Goal: Task Accomplishment & Management: Manage account settings

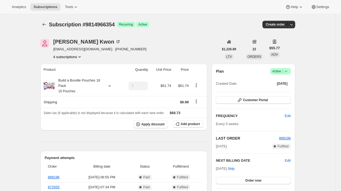
scroll to position [17, 0]
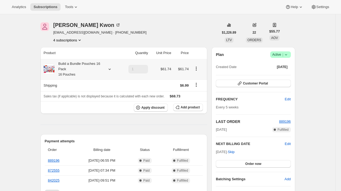
click at [99, 68] on div "Build a Bundle Pouches 16 Pack 16 Pouches" at bounding box center [78, 69] width 48 height 16
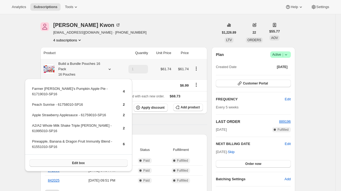
click at [97, 159] on button "Edit box" at bounding box center [79, 163] width 98 height 8
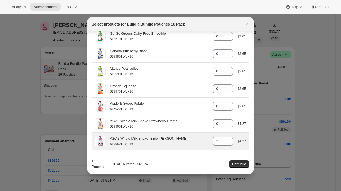
scroll to position [871, 0]
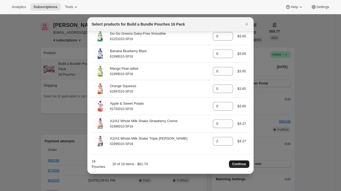
click at [240, 165] on span "Continue" at bounding box center [239, 164] width 14 height 4
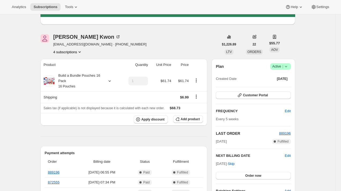
scroll to position [0, 0]
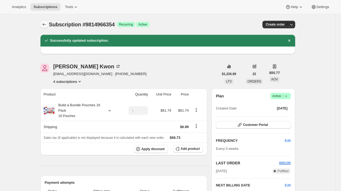
click at [45, 25] on icon "Subscriptions" at bounding box center [44, 24] width 5 height 5
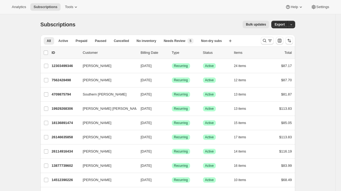
click at [132, 15] on div "Subscriptions. This page is ready Subscriptions Bulk updates More actions Bulk …" at bounding box center [168, 24] width 255 height 20
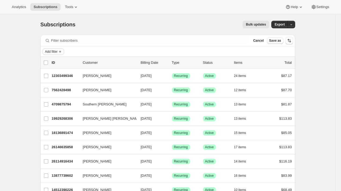
click at [59, 50] on button "Add filter" at bounding box center [53, 51] width 21 height 6
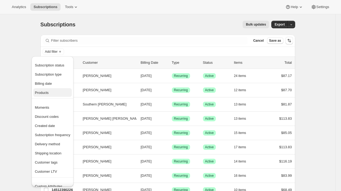
click at [57, 94] on span "Products" at bounding box center [52, 92] width 35 height 5
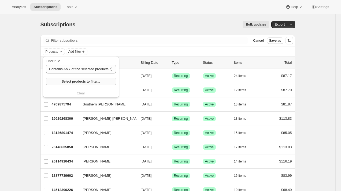
click at [78, 81] on span "Select products to filter..." at bounding box center [81, 81] width 38 height 4
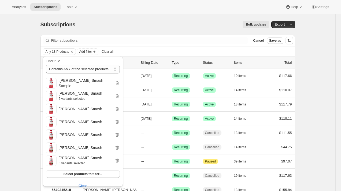
click at [149, 26] on div "Bulk updates" at bounding box center [176, 25] width 188 height 8
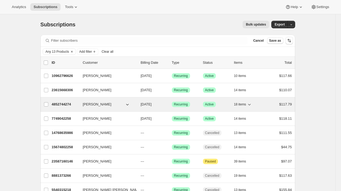
click at [59, 104] on p "4852744274" at bounding box center [65, 103] width 27 height 5
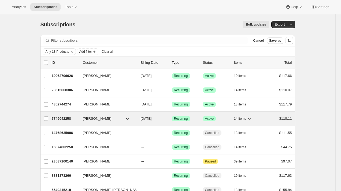
click at [59, 117] on p "7749042258" at bounding box center [65, 118] width 27 height 5
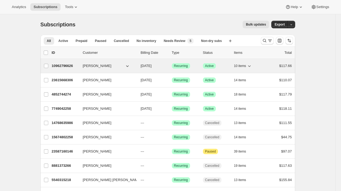
click at [56, 65] on p "10962796626" at bounding box center [65, 65] width 27 height 5
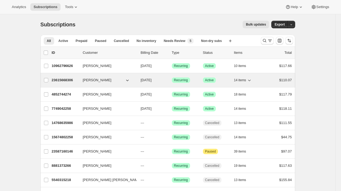
click at [54, 78] on p "23615668306" at bounding box center [65, 79] width 27 height 5
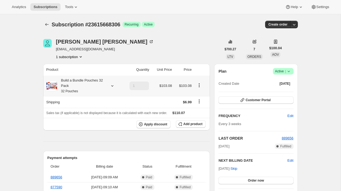
click at [87, 88] on div "Build a Bundle Pouches 32 Pack 32 Pouches" at bounding box center [81, 86] width 48 height 16
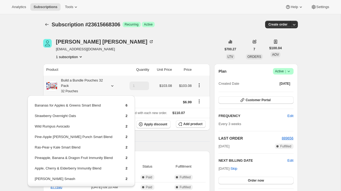
click at [87, 88] on div "Build a Bundle Pouches 32 Pack 32 Pouches" at bounding box center [81, 86] width 48 height 16
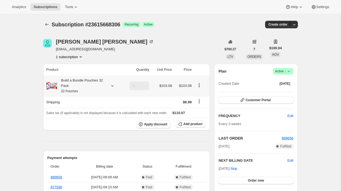
click at [87, 88] on div "Build a Bundle Pouches 32 Pack 32 Pouches" at bounding box center [81, 86] width 48 height 16
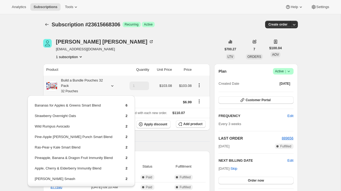
click at [42, 105] on td "Bananas for Apples & Greens Smart Blend" at bounding box center [76, 107] width 82 height 10
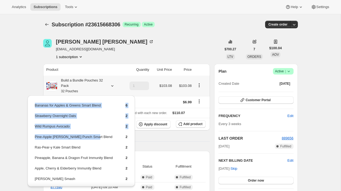
drag, startPoint x: 42, startPoint y: 105, endPoint x: 96, endPoint y: 141, distance: 64.9
click at [96, 141] on tbody "Bananas for Apples & Greens Smart Blend 6 Strawberry Overnight Oats 2 Wild Rump…" at bounding box center [81, 177] width 93 height 151
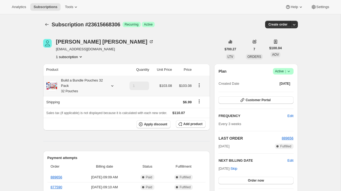
click at [54, 86] on span at bounding box center [51, 85] width 11 height 11
click at [51, 85] on span at bounding box center [51, 85] width 11 height 11
click at [71, 85] on div "Build a Bundle Pouches 32 Pack 32 Pouches" at bounding box center [81, 86] width 48 height 16
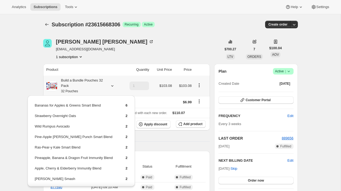
click at [46, 105] on td "Bananas for Apples & Greens Smart Blend" at bounding box center [76, 107] width 82 height 10
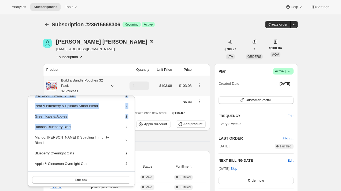
scroll to position [85, 0]
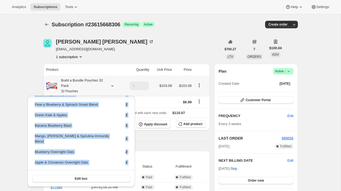
drag, startPoint x: 46, startPoint y: 105, endPoint x: 130, endPoint y: 161, distance: 100.7
click at [130, 161] on div "Bananas for Apples & Greens Smart Blend 6 Strawberry Overnight Oats 2 Wild Rump…" at bounding box center [81, 99] width 107 height 176
copy div "Bananas for Apples & Greens Smart Blend 6 Strawberry Overnight Oats 2 Wild Rump…"
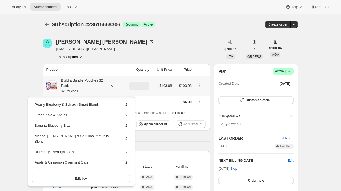
click at [67, 80] on div "Build a Bundle Pouches 32 Pack 32 Pouches" at bounding box center [81, 86] width 48 height 16
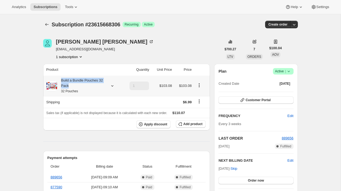
click at [67, 83] on div "Build a Bundle Pouches 32 Pack 32 Pouches" at bounding box center [81, 86] width 48 height 16
click at [181, 122] on icon "button" at bounding box center [180, 123] width 5 height 5
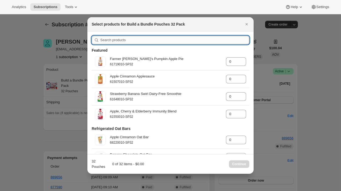
click at [134, 39] on input ":r39:" at bounding box center [174, 40] width 149 height 9
paste input "Bananas for Apples & Greens Smart Blend 6 Strawberry Overnight Oats 2 Wild Rump…"
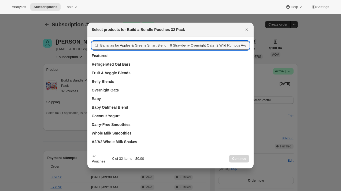
paste input ":r39:"
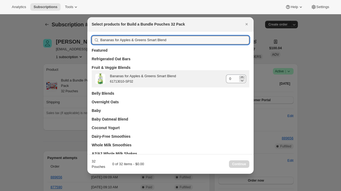
type input "Bananas for Apples & Greens Smart Blend"
click at [235, 80] on input "0" at bounding box center [232, 78] width 12 height 9
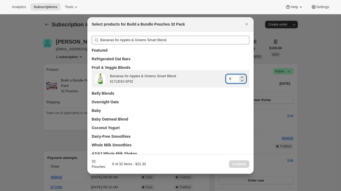
type input "6"
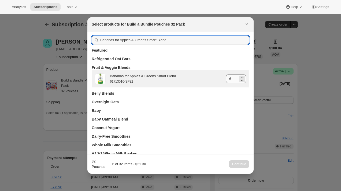
paste input "Strawberry Overnight Oats"
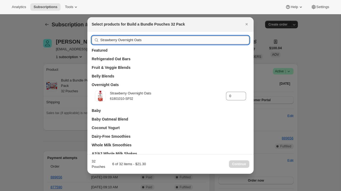
type input "Strawberry Overnight Oats"
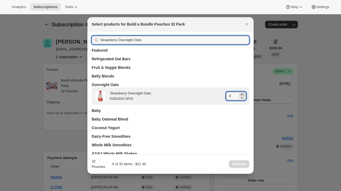
click at [243, 93] on icon ":r39:" at bounding box center [242, 94] width 5 height 5
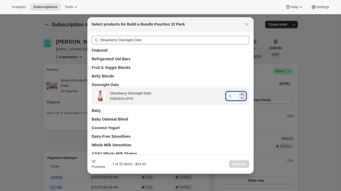
click at [243, 93] on icon ":r39:" at bounding box center [242, 94] width 5 height 5
type input "2"
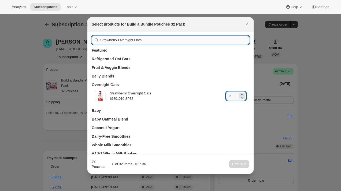
click at [165, 37] on input "Strawberry Overnight Oats" at bounding box center [174, 40] width 149 height 9
paste input "Wild Rumpus Avocado"
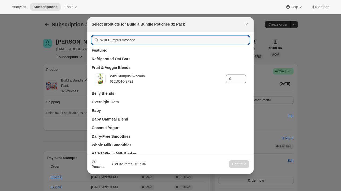
type input "Wild Rumpus Avocado"
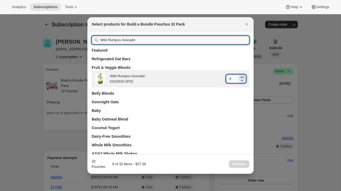
click at [243, 77] on icon ":r39:" at bounding box center [242, 76] width 2 height 1
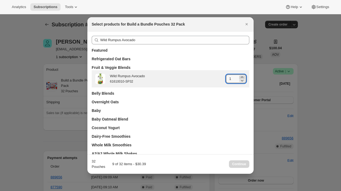
click at [243, 77] on icon ":r39:" at bounding box center [242, 76] width 2 height 1
type input "2"
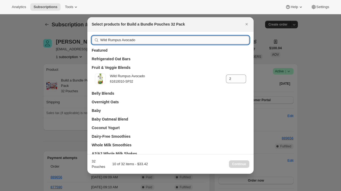
click at [181, 38] on input "Wild Rumpus Avocado" at bounding box center [174, 40] width 149 height 9
paste input "Pine-Apple [PERSON_NAME] Punch Smart Blend"
type input "Pine-Apple [PERSON_NAME] Punch Smart Blend"
type input "0"
type input "Pine-Apple [PERSON_NAME] Punch Smart Blend"
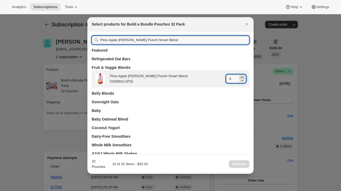
click at [241, 77] on icon ":r39:" at bounding box center [242, 76] width 5 height 5
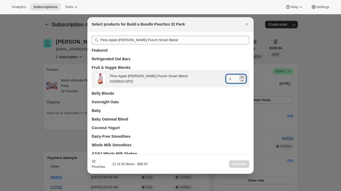
click at [241, 77] on icon ":r39:" at bounding box center [242, 76] width 5 height 5
type input "2"
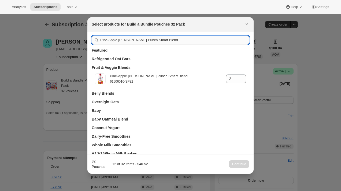
click at [139, 38] on input "Pine-Apple [PERSON_NAME] Punch Smart Blend" at bounding box center [174, 40] width 149 height 9
paste input "apple, Banana & Dragon Fruit Immunity"
type input "Pineapple, Banana & Dragon Fruit Immunity Blend"
type input "0"
type input "Pine-Apple [PERSON_NAME] Punch Smart Blend"
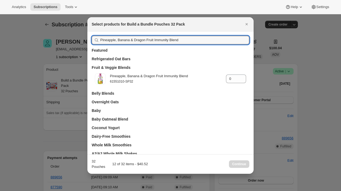
type input "2"
paste input "Ras-Pear-y Kale"
type input "Ras-Pear-y Kale Smart Blend"
type input "0"
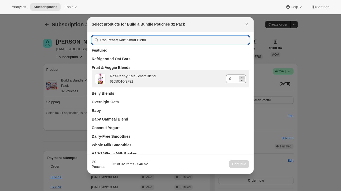
type input "Ras-Pear-y Kale Smart Blend"
click at [243, 76] on icon ":r39:" at bounding box center [242, 76] width 5 height 5
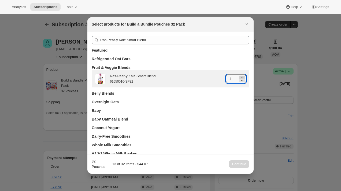
click at [243, 76] on icon ":r39:" at bounding box center [242, 76] width 5 height 5
type input "2"
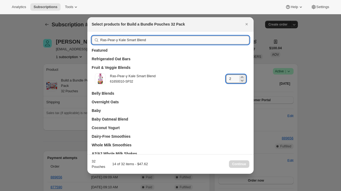
click at [221, 39] on input "Ras-Pear-y Kale Smart Blend" at bounding box center [174, 40] width 149 height 9
paste input "Pineapple, Banana & Dragon Fruit Immunity"
type input "Pineapple, Banana & Dragon Fruit Immunity Blend"
type input "0"
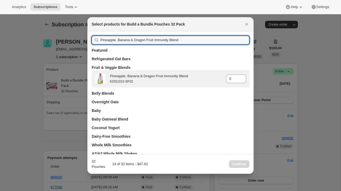
type input "Pineapple, Banana & Dragon Fruit Immunity Blend"
click at [232, 79] on input "0" at bounding box center [232, 78] width 12 height 9
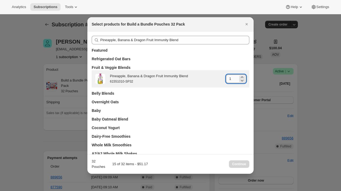
type input "2"
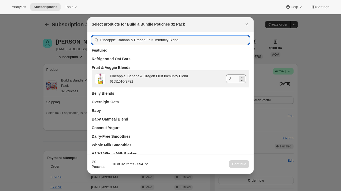
paste input "Apple, Cherry & Elderberry"
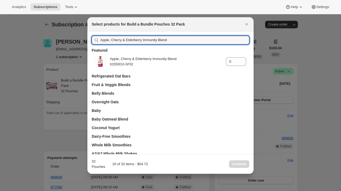
type input "Apple, Cherry & Elderberry Immunity Blend"
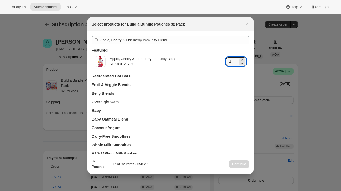
type input "2"
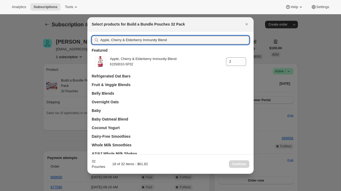
paste input "Cran-Berry Smash"
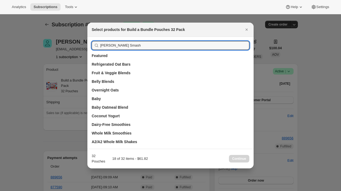
paste input "Pear-y Blueberry & Spinach Smart Blend"
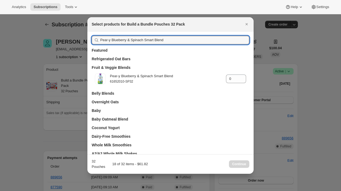
type input "Pear-y Blueberry & Spinach Smart Blend"
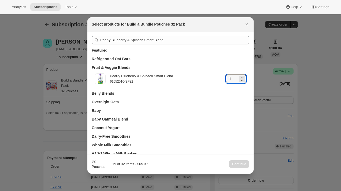
type input "2"
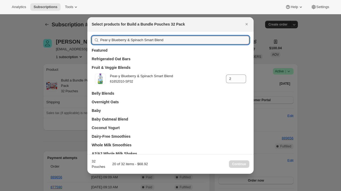
paste input "Green Kale & Apples"
type input "Green Kale & Apples"
type input "0"
type input "Green Kale & Apples"
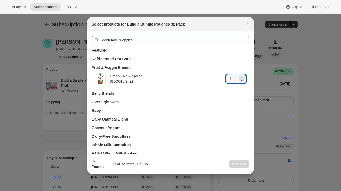
type input "2"
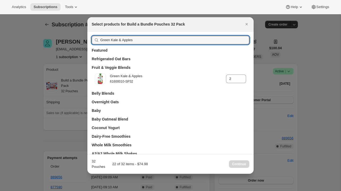
paste input "Banana Blueberry Blast"
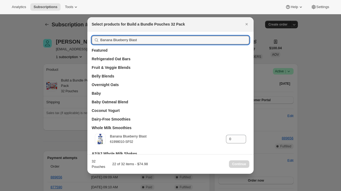
type input "Banana Blueberry Blast"
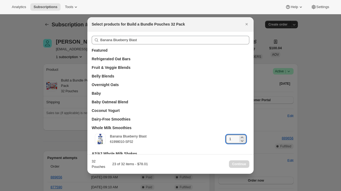
type input "2"
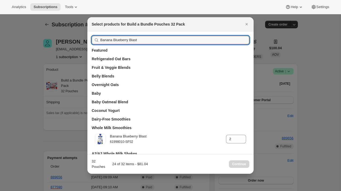
paste input "Mango, [PERSON_NAME] & Spirulina Immunity Blend"
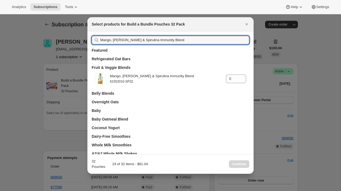
type input "Mango, [PERSON_NAME] & Spirulina Immunity Blend"
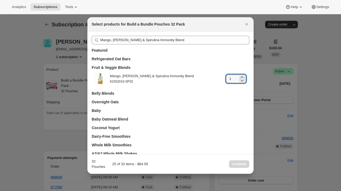
type input "2"
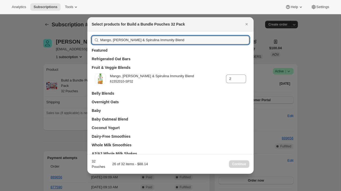
paste input "Blueberry Overnight Oats"
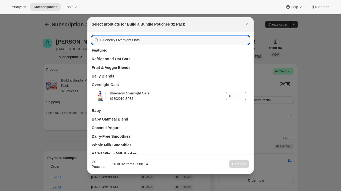
type input "Blueberry Overnight Oats"
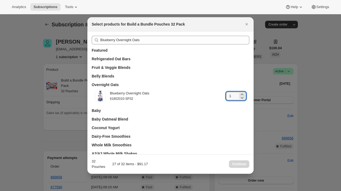
type input "2"
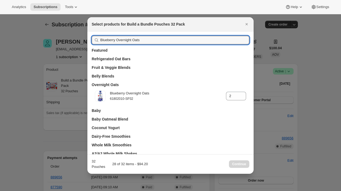
paste input "Apple & Cinnamon"
type input "Apple & Cinnamon Overnight Oats"
type input "0"
type input "Apple & Cinnamon Overnight Oats"
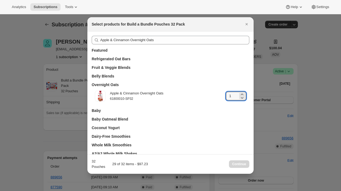
type input "2"
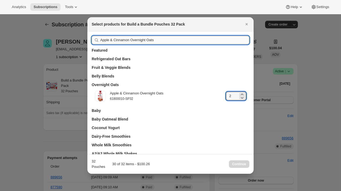
click at [200, 40] on input "Apple & Cinnamon Overnight Oats" at bounding box center [174, 40] width 149 height 9
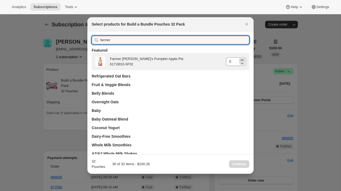
type input "farmer"
click at [242, 60] on icon ":r39:" at bounding box center [242, 62] width 5 height 5
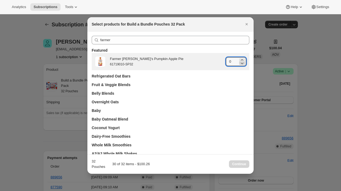
click at [242, 60] on icon ":r39:" at bounding box center [242, 62] width 5 height 5
click at [243, 59] on icon ":r39:" at bounding box center [242, 59] width 5 height 5
type input "2"
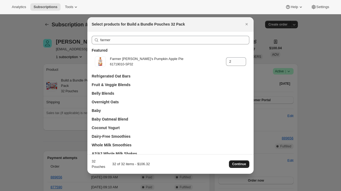
click at [239, 163] on span "Continue" at bounding box center [239, 164] width 14 height 4
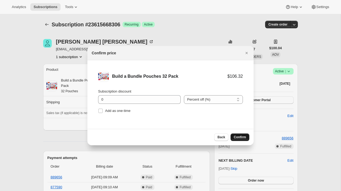
click at [241, 136] on span "Confirm" at bounding box center [240, 137] width 12 height 4
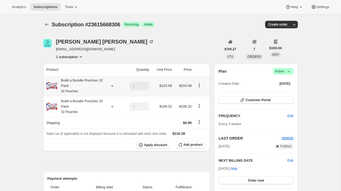
click at [202, 85] on icon "Product actions" at bounding box center [199, 84] width 5 height 5
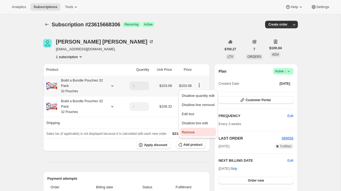
click at [195, 135] on button "Remove" at bounding box center [198, 131] width 36 height 9
type input "0"
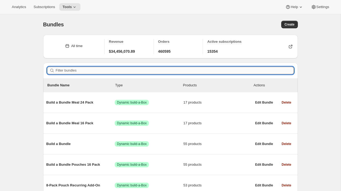
click at [103, 71] on input "Filter bundles" at bounding box center [175, 71] width 238 height 8
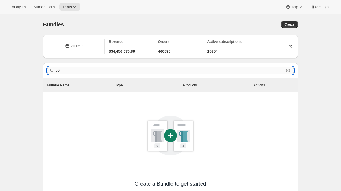
type input "562"
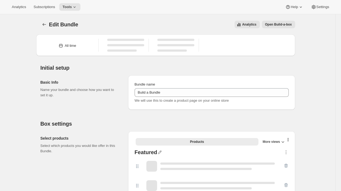
type input "Build a Bundle"
checkbox input "true"
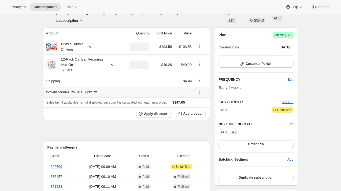
scroll to position [27, 0]
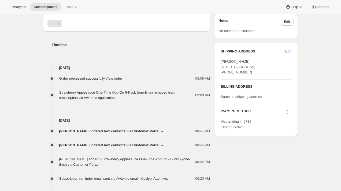
scroll to position [212, 0]
click at [160, 130] on icon at bounding box center [162, 131] width 5 height 5
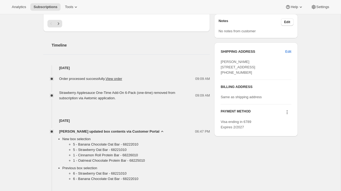
click at [160, 130] on icon at bounding box center [162, 131] width 5 height 5
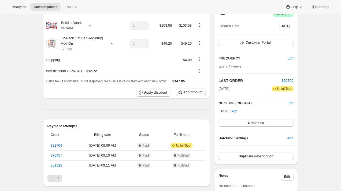
scroll to position [0, 0]
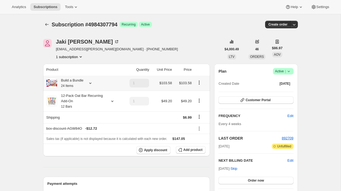
click at [85, 83] on div "Build a Bundle 24 Items" at bounding box center [83, 83] width 75 height 11
click at [68, 85] on small "24 Items" at bounding box center [67, 86] width 12 height 4
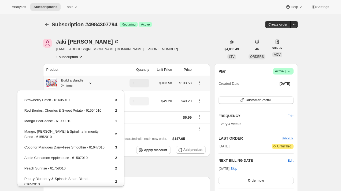
scroll to position [74, 0]
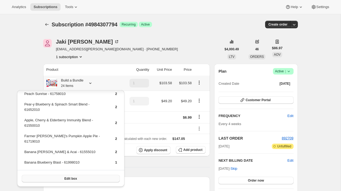
click at [83, 180] on button "Edit box" at bounding box center [71, 178] width 98 height 8
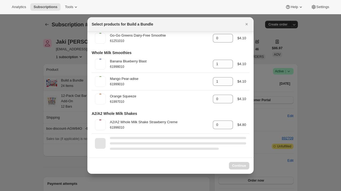
scroll to position [951, 0]
select select "gid://shopify/ProductVariant/42094505427026"
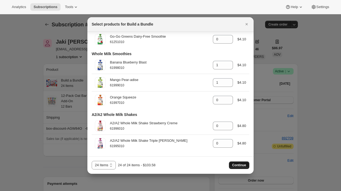
click at [242, 167] on span "Continue" at bounding box center [239, 165] width 14 height 4
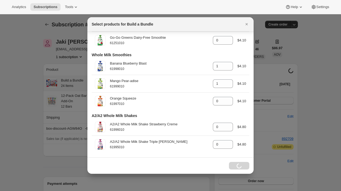
select select "gid://shopify/ProductVariant/42094505427026"
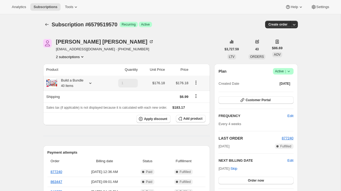
click at [80, 80] on div "Build a Bundle 40 Items" at bounding box center [70, 83] width 27 height 11
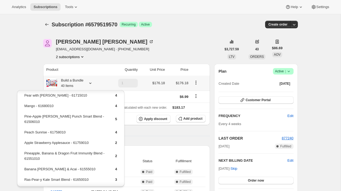
scroll to position [95, 0]
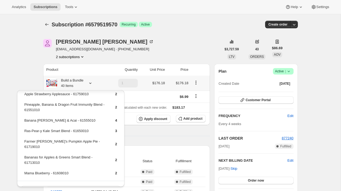
click at [87, 185] on button "Edit box" at bounding box center [71, 189] width 98 height 8
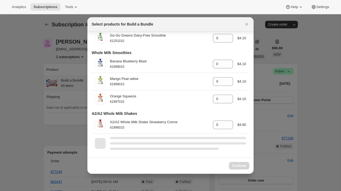
scroll to position [951, 0]
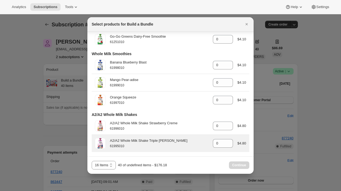
drag, startPoint x: 242, startPoint y: 163, endPoint x: 172, endPoint y: 150, distance: 71.4
click at [172, 150] on div "Select products for Build a Bundle Featured Farmer Jen's Pumpkin Apple Pie 6171…" at bounding box center [170, 95] width 166 height 156
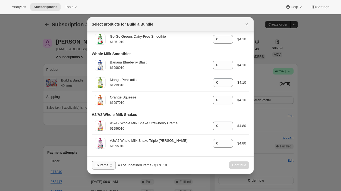
click at [111, 164] on select "16 Items 24 Items 32 Items 40 Items" at bounding box center [104, 164] width 24 height 9
select select "gid://shopify/ProductVariant/42117741445202"
click at [92, 160] on select "16 Items 24 Items 32 Items 40 Items" at bounding box center [104, 164] width 24 height 9
click at [246, 166] on span "Continue" at bounding box center [239, 165] width 14 height 4
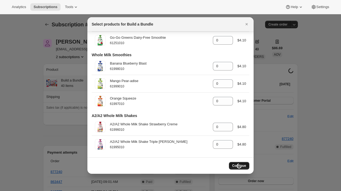
scroll to position [950, 0]
select select "gid://shopify/ProductVariant/42117741445202"
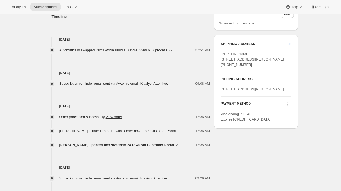
scroll to position [243, 0]
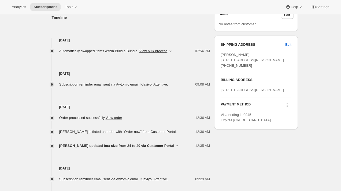
click at [173, 50] on icon "button" at bounding box center [170, 50] width 5 height 5
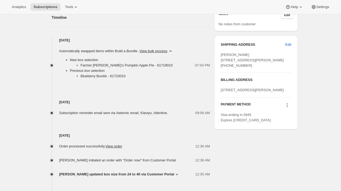
click at [173, 50] on icon "button" at bounding box center [170, 50] width 5 height 5
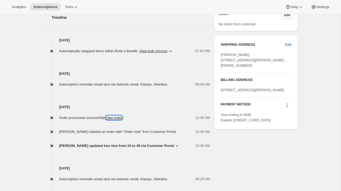
click at [116, 118] on link "View order" at bounding box center [114, 117] width 17 height 4
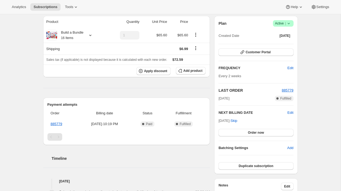
scroll to position [49, 0]
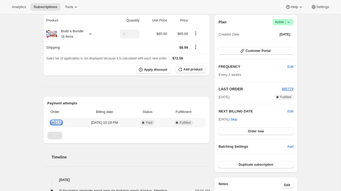
click at [56, 120] on link "885779" at bounding box center [57, 122] width 12 height 4
click at [65, 32] on div "Build a Bundle 16 Items" at bounding box center [70, 33] width 27 height 11
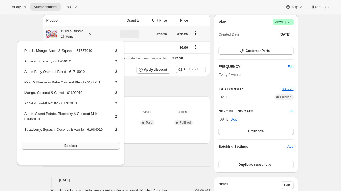
click at [68, 148] on span "Edit box" at bounding box center [70, 145] width 13 height 4
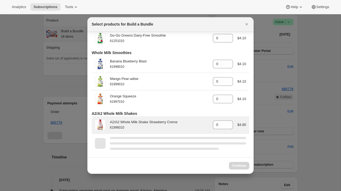
scroll to position [951, 0]
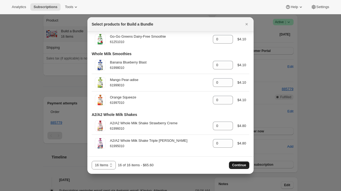
click at [235, 164] on span "Continue" at bounding box center [239, 165] width 14 height 4
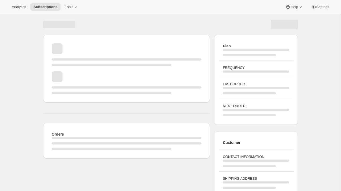
scroll to position [49, 0]
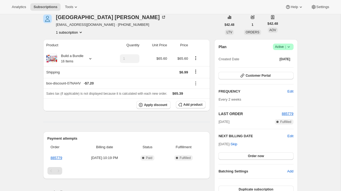
click at [145, 28] on div "[PERSON_NAME] [EMAIL_ADDRESS][DOMAIN_NAME] · [PHONE_NUMBER] 1 subscription" at bounding box center [132, 24] width 178 height 20
click at [160, 22] on div "[PERSON_NAME] [EMAIL_ADDRESS][DOMAIN_NAME] · [PHONE_NUMBER] 1 subscription" at bounding box center [132, 24] width 178 height 20
click at [160, 22] on div "Sydney Fleenor davissb11@gmail.com · +14238338110 1 subscription" at bounding box center [132, 24] width 178 height 20
click at [169, 28] on div "Sydney Fleenor davissb11@gmail.com · +14238338110 1 subscription" at bounding box center [132, 24] width 178 height 20
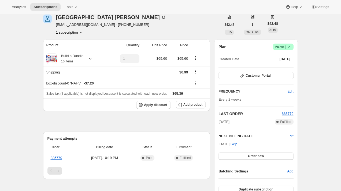
click at [174, 28] on div "Sydney Fleenor davissb11@gmail.com · +14238338110 1 subscription" at bounding box center [132, 24] width 178 height 20
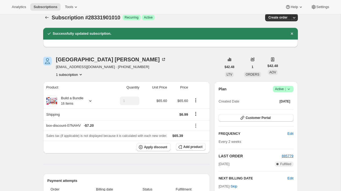
scroll to position [0, 0]
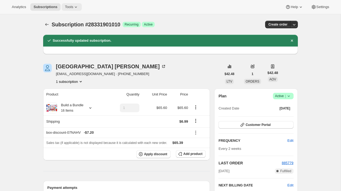
click at [70, 5] on span "Tools" at bounding box center [69, 7] width 8 height 4
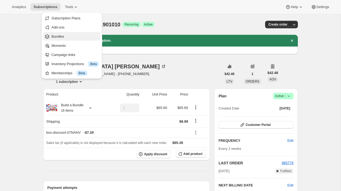
click at [72, 39] on button "Bundles" at bounding box center [72, 36] width 58 height 9
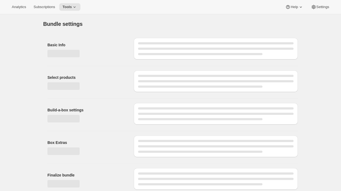
type input "Build a Bundle"
checkbox input "true"
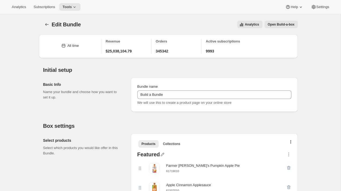
click at [282, 25] on span "Open Build-a-box" at bounding box center [281, 24] width 27 height 4
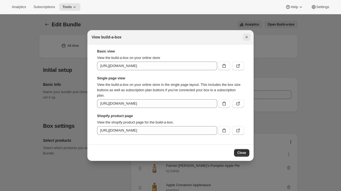
click at [249, 35] on icon "Close" at bounding box center [246, 36] width 5 height 5
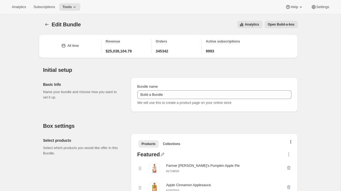
click at [288, 26] on span "Open Build-a-box" at bounding box center [281, 24] width 27 height 4
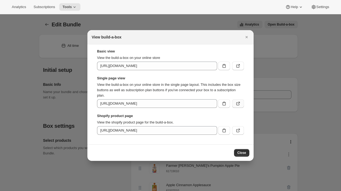
click at [239, 103] on icon ":r4d:" at bounding box center [238, 103] width 5 height 5
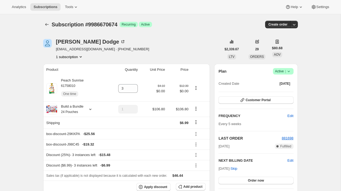
click at [194, 46] on div "[PERSON_NAME] [EMAIL_ADDRESS][DOMAIN_NAME] · [PHONE_NUMBER] 1 subscription" at bounding box center [132, 49] width 178 height 20
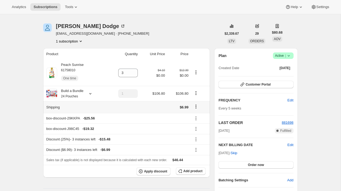
scroll to position [15, 0]
click at [196, 129] on icon at bounding box center [195, 128] width 5 height 5
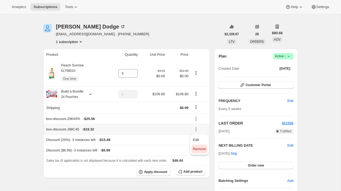
click at [199, 149] on span "Remove" at bounding box center [199, 149] width 13 height 4
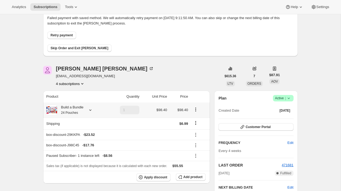
scroll to position [38, 0]
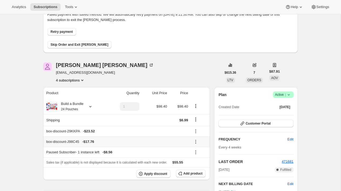
click at [196, 142] on icon at bounding box center [195, 142] width 1 height 1
click at [198, 158] on span "Remove" at bounding box center [199, 160] width 13 height 5
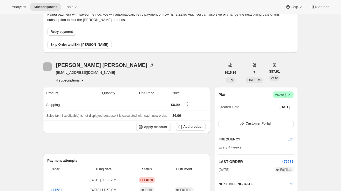
click at [27, 82] on div "Subscription #9816178770. This page is ready Subscription #9816178770 Success R…" at bounding box center [170, 183] width 341 height 415
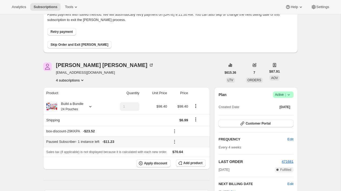
scroll to position [0, 0]
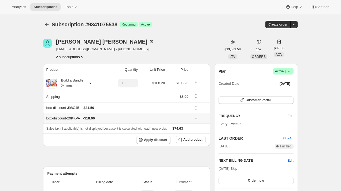
click at [199, 118] on icon at bounding box center [195, 117] width 5 height 5
click at [197, 137] on span "Remove" at bounding box center [199, 137] width 13 height 4
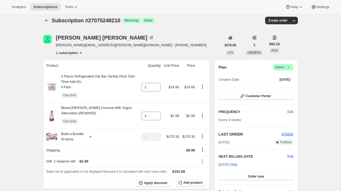
scroll to position [23, 0]
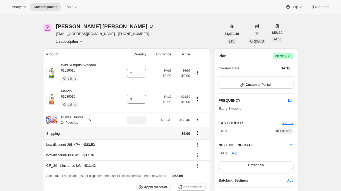
scroll to position [25, 0]
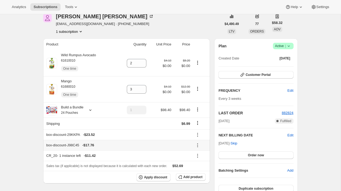
click at [198, 144] on icon at bounding box center [198, 143] width 1 height 1
click at [201, 165] on span "Remove" at bounding box center [200, 165] width 13 height 4
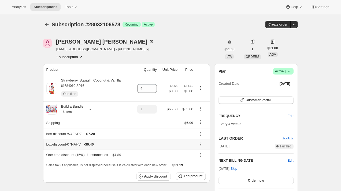
click at [201, 143] on icon at bounding box center [200, 143] width 5 height 5
click at [205, 160] on button "Remove" at bounding box center [202, 163] width 16 height 9
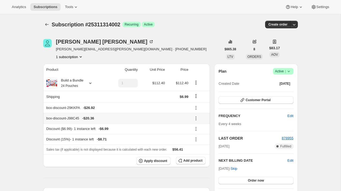
click at [197, 119] on icon at bounding box center [195, 117] width 5 height 5
click at [198, 138] on span "Remove" at bounding box center [199, 137] width 13 height 4
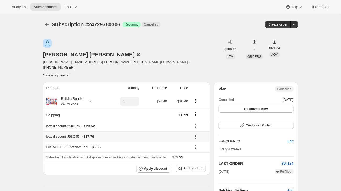
click at [196, 134] on icon at bounding box center [195, 136] width 5 height 5
click at [198, 137] on span "Remove" at bounding box center [199, 137] width 13 height 4
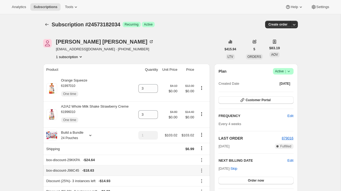
click at [203, 171] on icon at bounding box center [201, 169] width 5 height 5
click at [203, 164] on button "Remove" at bounding box center [202, 160] width 16 height 9
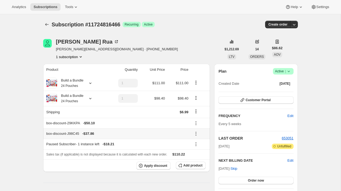
click at [195, 132] on icon at bounding box center [195, 133] width 5 height 5
click at [201, 153] on span "Remove" at bounding box center [199, 153] width 13 height 4
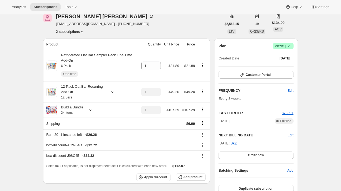
scroll to position [28, 0]
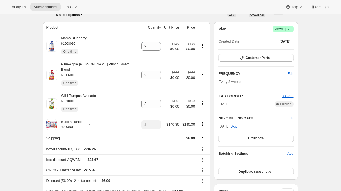
scroll to position [49, 0]
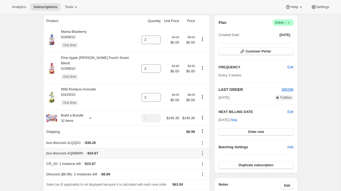
click at [202, 153] on icon at bounding box center [202, 153] width 1 height 1
click at [202, 167] on span "Remove" at bounding box center [201, 168] width 13 height 4
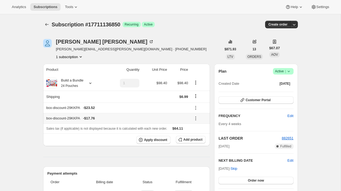
click at [194, 120] on icon at bounding box center [195, 117] width 5 height 5
click at [199, 133] on button "Remove" at bounding box center [199, 137] width 16 height 9
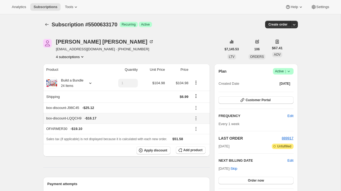
click at [195, 119] on icon at bounding box center [195, 117] width 5 height 5
click at [197, 136] on span "Remove" at bounding box center [199, 137] width 13 height 4
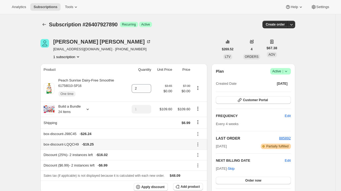
click at [198, 144] on icon at bounding box center [198, 144] width 1 height 1
click at [197, 164] on span "Remove" at bounding box center [199, 164] width 13 height 4
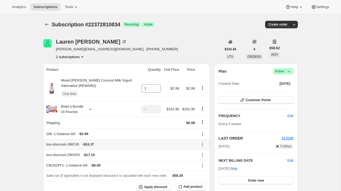
click at [203, 144] on icon at bounding box center [202, 143] width 5 height 5
click at [204, 164] on span "Remove" at bounding box center [202, 164] width 13 height 4
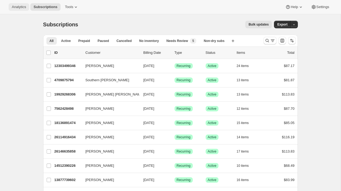
click at [20, 9] on button "Analytics" at bounding box center [19, 7] width 21 height 8
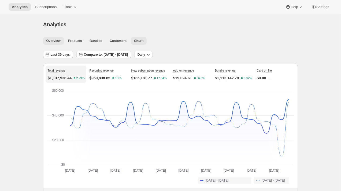
click at [139, 42] on span "Churn" at bounding box center [138, 41] width 9 height 4
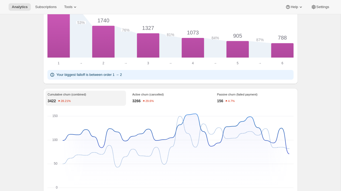
scroll to position [349, 0]
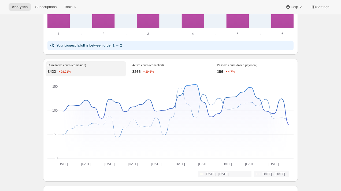
click at [161, 70] on div "3266 29.6%" at bounding box center [171, 71] width 76 height 5
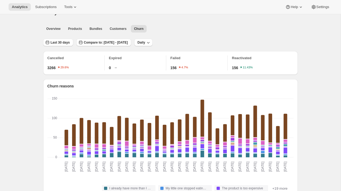
scroll to position [0, 0]
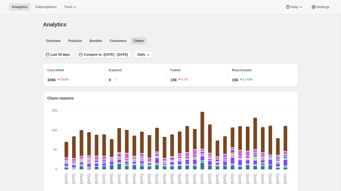
click at [67, 51] on button "Last 30 days" at bounding box center [58, 55] width 30 height 8
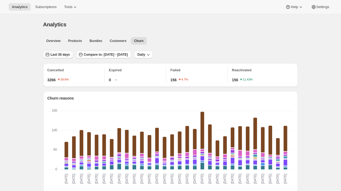
click at [60, 54] on span "Last 30 days" at bounding box center [60, 54] width 19 height 4
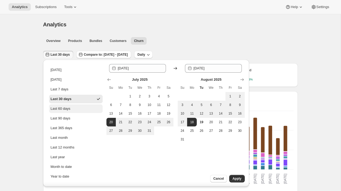
click at [68, 110] on div "Last 60 days" at bounding box center [61, 108] width 20 height 5
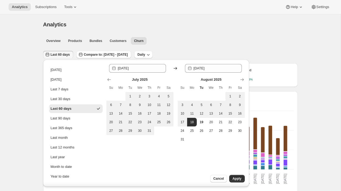
type input "2025-06-20"
click at [239, 179] on span "Apply" at bounding box center [237, 178] width 9 height 4
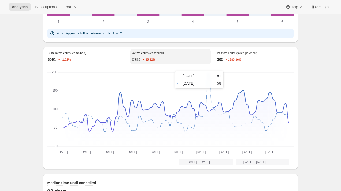
scroll to position [349, 0]
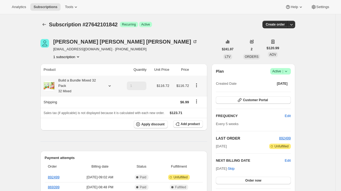
click at [74, 87] on div "Build a Bundle Mixed 32 Pack 32 Mixed" at bounding box center [78, 86] width 48 height 16
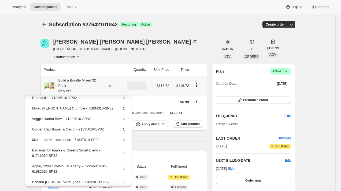
scroll to position [290, 0]
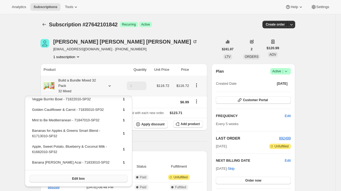
click at [93, 180] on button "Edit box" at bounding box center [79, 178] width 98 height 8
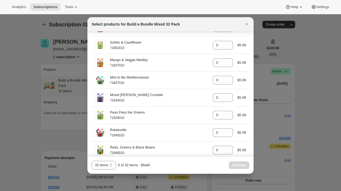
scroll to position [0, 0]
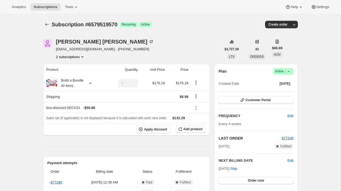
click at [186, 54] on div "Anna Sturdivant alhsturdivant@gmail.com · +14258906715 2 subscriptions" at bounding box center [132, 49] width 178 height 20
click at [185, 49] on div "Anna Sturdivant alhsturdivant@gmail.com · +14258906715 2 subscriptions" at bounding box center [132, 49] width 178 height 20
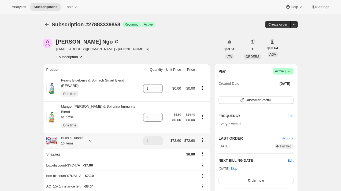
scroll to position [20, 0]
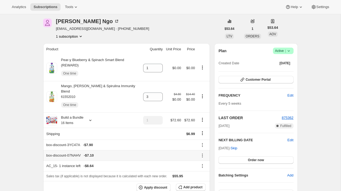
click at [202, 152] on icon at bounding box center [202, 154] width 5 height 5
click at [206, 169] on span "Remove" at bounding box center [202, 169] width 13 height 4
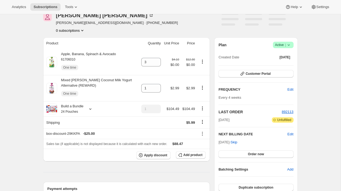
scroll to position [28, 0]
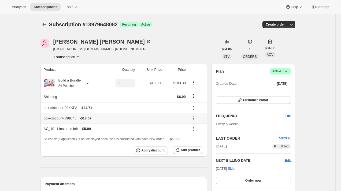
click at [193, 115] on button at bounding box center [193, 118] width 9 height 6
click at [196, 138] on span "Remove" at bounding box center [197, 137] width 13 height 4
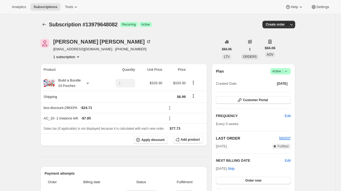
click at [242, 0] on div "Analytics Subscriptions Tools Help Settings" at bounding box center [170, 7] width 341 height 14
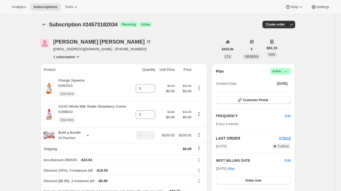
scroll to position [26, 0]
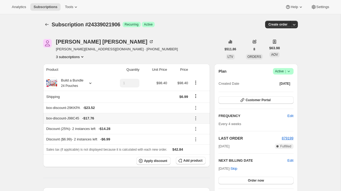
click at [198, 119] on icon at bounding box center [195, 117] width 5 height 5
click at [194, 138] on span "Remove" at bounding box center [199, 137] width 13 height 4
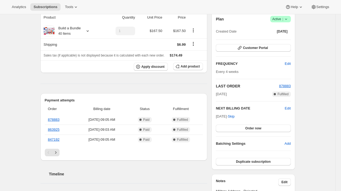
scroll to position [47, 0]
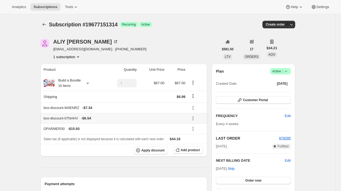
click at [195, 117] on icon at bounding box center [193, 117] width 5 height 5
click at [198, 140] on button "Remove" at bounding box center [197, 137] width 16 height 9
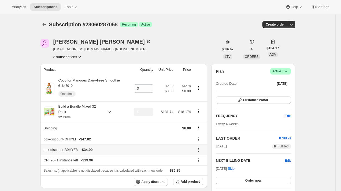
click at [198, 149] on icon at bounding box center [198, 149] width 5 height 5
click at [201, 169] on span "Remove" at bounding box center [199, 169] width 13 height 4
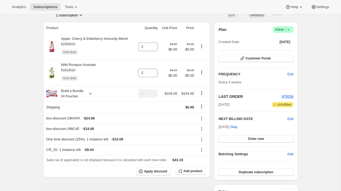
scroll to position [42, 0]
click at [202, 123] on td at bounding box center [203, 128] width 14 height 10
click at [202, 126] on icon at bounding box center [201, 128] width 5 height 5
click at [202, 149] on span "Remove" at bounding box center [202, 148] width 13 height 4
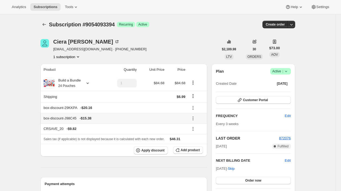
click at [194, 118] on icon at bounding box center [193, 117] width 5 height 5
click at [194, 136] on span "Remove" at bounding box center [196, 137] width 13 height 4
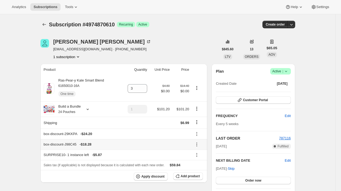
click at [197, 144] on icon at bounding box center [196, 144] width 1 height 1
click at [194, 163] on span "Remove" at bounding box center [198, 164] width 13 height 4
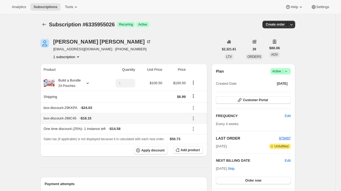
click at [192, 115] on icon at bounding box center [193, 117] width 5 height 5
click at [197, 138] on span "Remove" at bounding box center [197, 137] width 13 height 4
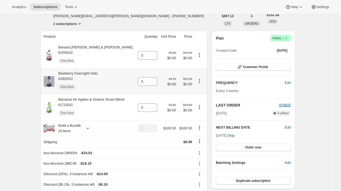
scroll to position [48, 0]
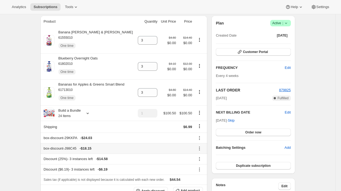
click at [197, 147] on icon at bounding box center [199, 147] width 5 height 5
click at [199, 169] on span "Remove" at bounding box center [199, 168] width 13 height 4
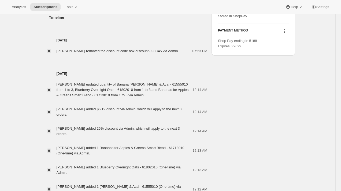
scroll to position [287, 0]
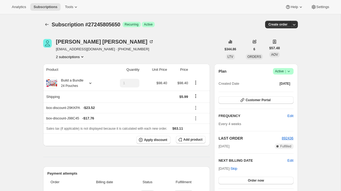
scroll to position [42, 0]
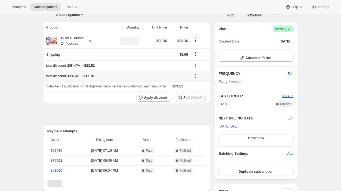
click at [196, 77] on icon at bounding box center [195, 77] width 1 height 1
click at [196, 94] on span "Remove" at bounding box center [199, 95] width 13 height 4
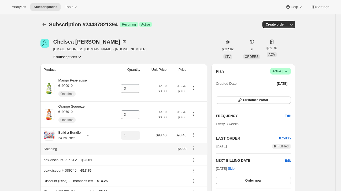
scroll to position [6, 0]
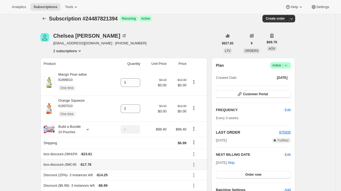
click at [194, 162] on icon at bounding box center [193, 164] width 5 height 5
click at [195, 160] on div "Edit Remove" at bounding box center [197, 150] width 19 height 21
click at [194, 154] on span "Remove" at bounding box center [197, 154] width 13 height 4
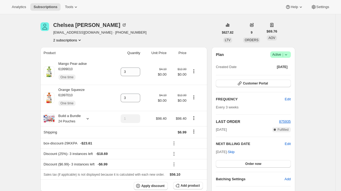
scroll to position [17, 0]
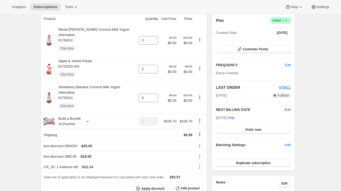
scroll to position [54, 0]
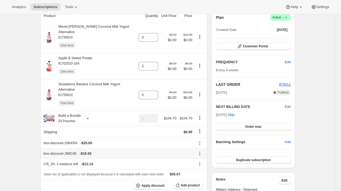
click at [200, 151] on icon at bounding box center [199, 153] width 5 height 5
click at [198, 170] on span "Remove" at bounding box center [199, 168] width 13 height 4
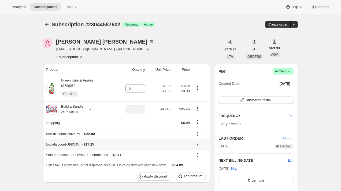
click at [199, 143] on icon at bounding box center [197, 143] width 5 height 5
click at [197, 166] on span "Remove" at bounding box center [200, 163] width 13 height 5
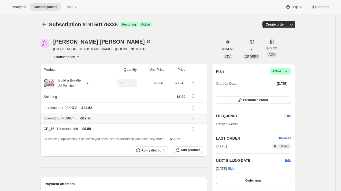
click at [193, 116] on icon at bounding box center [193, 117] width 5 height 5
click at [196, 138] on span "Remove" at bounding box center [196, 137] width 13 height 4
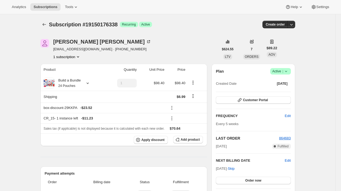
click at [195, 43] on div "Amy Copeland amymotheralcopeland@gmail.com · +12707057289 1 subscription" at bounding box center [130, 49] width 178 height 20
click at [183, 43] on div "Amy Copeland amymotheralcopeland@gmail.com · +12707057289 1 subscription" at bounding box center [130, 49] width 178 height 20
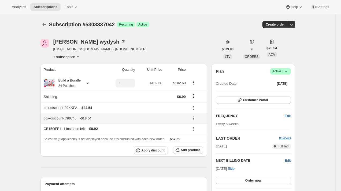
click at [194, 119] on icon at bounding box center [193, 119] width 1 height 1
click at [195, 140] on span "Remove" at bounding box center [197, 137] width 13 height 5
click at [193, 117] on icon at bounding box center [193, 117] width 5 height 5
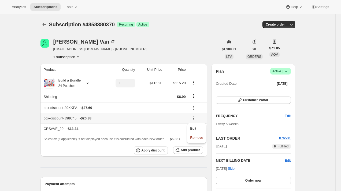
click at [195, 138] on span "Remove" at bounding box center [196, 137] width 13 height 4
click at [192, 117] on icon at bounding box center [193, 117] width 5 height 5
click at [194, 137] on span "Remove" at bounding box center [196, 137] width 13 height 4
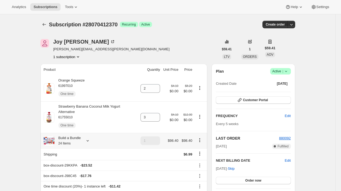
scroll to position [12, 0]
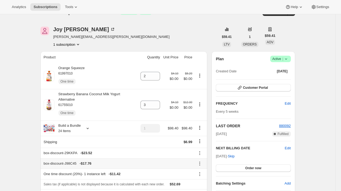
click at [200, 165] on icon at bounding box center [200, 164] width 1 height 1
click at [198, 155] on span "Remove" at bounding box center [199, 153] width 13 height 4
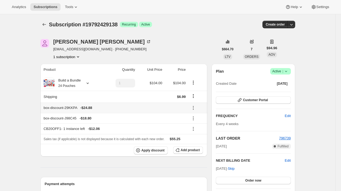
click at [192, 112] on td at bounding box center [198, 107] width 20 height 10
click at [195, 116] on icon at bounding box center [193, 117] width 5 height 5
click at [197, 137] on span "Remove" at bounding box center [197, 137] width 13 height 4
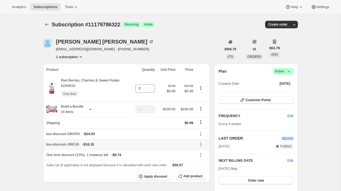
click at [202, 144] on icon at bounding box center [200, 143] width 5 height 5
click at [199, 164] on span "Remove" at bounding box center [201, 164] width 13 height 4
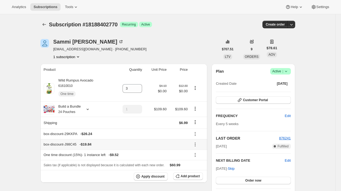
click at [195, 144] on icon at bounding box center [195, 143] width 5 height 5
click at [196, 165] on span "Remove" at bounding box center [197, 164] width 13 height 4
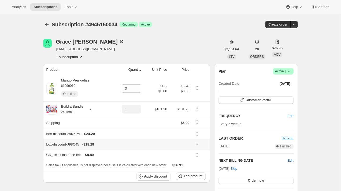
click at [197, 144] on icon at bounding box center [197, 144] width 1 height 1
click at [198, 164] on span "Remove" at bounding box center [199, 164] width 13 height 4
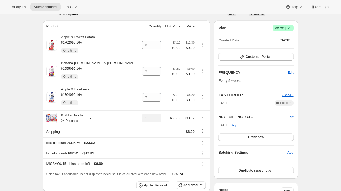
scroll to position [45, 0]
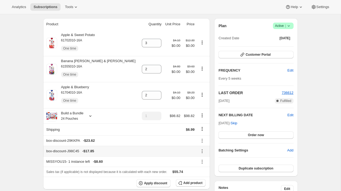
click at [200, 151] on icon at bounding box center [202, 150] width 5 height 5
click at [198, 175] on div "Edit Remove" at bounding box center [200, 166] width 19 height 21
click at [199, 173] on span "Remove" at bounding box center [200, 170] width 13 height 5
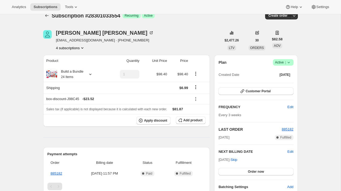
scroll to position [9, 0]
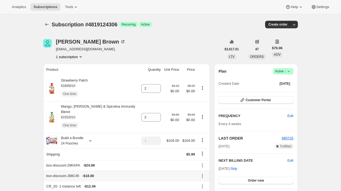
click at [203, 173] on icon at bounding box center [202, 175] width 5 height 5
click at [207, 164] on button "Remove" at bounding box center [202, 160] width 16 height 9
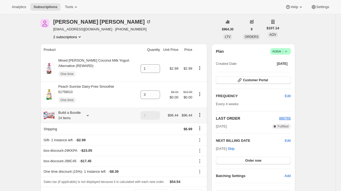
scroll to position [28, 0]
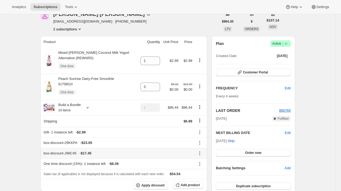
click at [200, 153] on icon at bounding box center [200, 153] width 1 height 1
click at [203, 172] on span "Remove" at bounding box center [199, 173] width 13 height 4
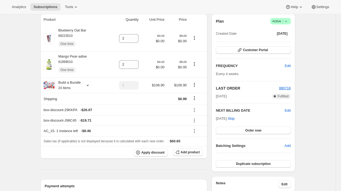
scroll to position [50, 0]
click at [195, 121] on icon at bounding box center [194, 119] width 5 height 5
click at [196, 140] on span "Remove" at bounding box center [197, 140] width 13 height 4
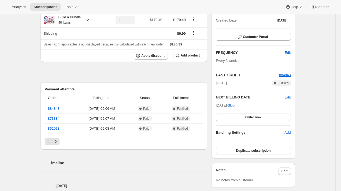
scroll to position [69, 0]
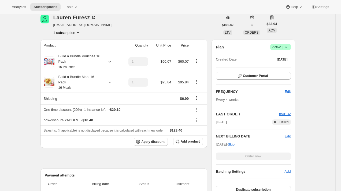
scroll to position [102, 0]
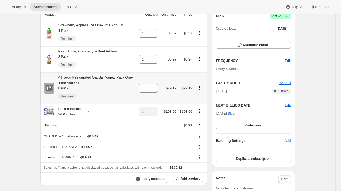
scroll to position [56, 0]
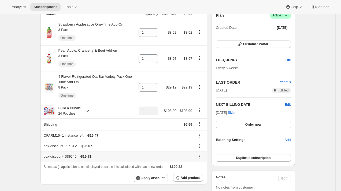
click at [199, 156] on icon at bounding box center [199, 155] width 5 height 5
click at [201, 174] on span "Remove" at bounding box center [199, 176] width 13 height 4
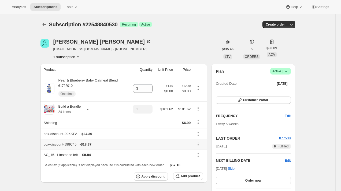
click at [199, 144] on icon at bounding box center [198, 143] width 5 height 5
click at [197, 164] on span "Remove" at bounding box center [199, 164] width 13 height 4
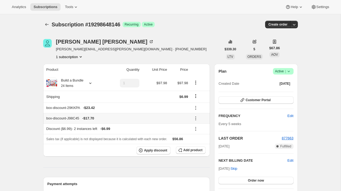
click at [197, 116] on icon at bounding box center [195, 117] width 5 height 5
click at [197, 138] on span "Remove" at bounding box center [199, 137] width 13 height 4
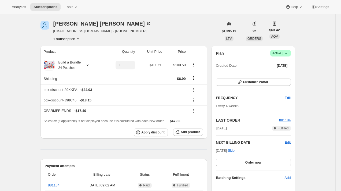
scroll to position [18, 0]
click at [193, 100] on icon at bounding box center [193, 99] width 5 height 5
click at [195, 116] on button "Remove" at bounding box center [197, 119] width 16 height 9
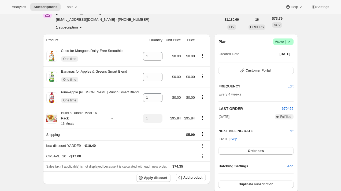
scroll to position [33, 0]
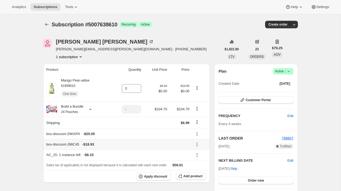
click at [197, 143] on icon at bounding box center [197, 142] width 1 height 1
click at [203, 165] on span "Remove" at bounding box center [199, 164] width 13 height 4
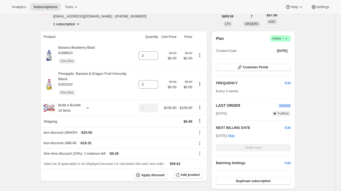
scroll to position [98, 0]
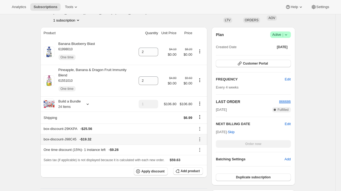
click at [199, 138] on icon at bounding box center [199, 138] width 5 height 5
click at [201, 162] on button "Remove" at bounding box center [200, 159] width 16 height 9
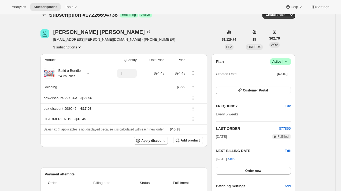
scroll to position [13, 0]
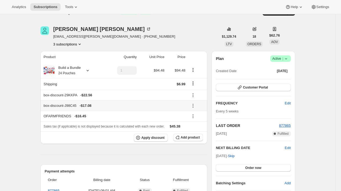
click at [196, 106] on button at bounding box center [193, 106] width 9 height 6
click at [195, 123] on span "Remove" at bounding box center [196, 125] width 13 height 4
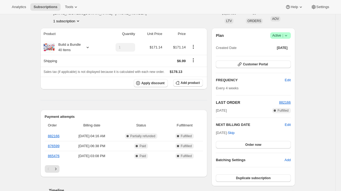
scroll to position [50, 0]
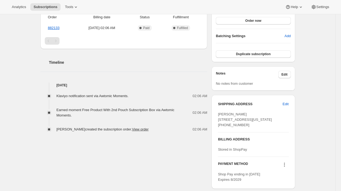
scroll to position [188, 0]
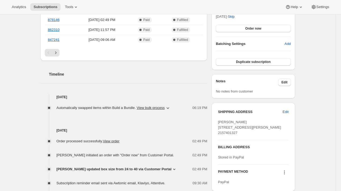
scroll to position [152, 0]
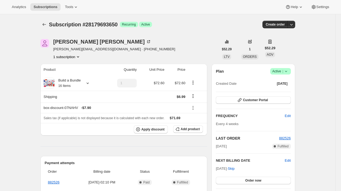
scroll to position [6, 0]
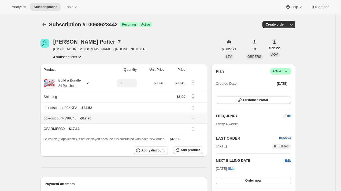
click at [193, 118] on icon at bounding box center [193, 117] width 5 height 5
click at [193, 135] on span "Remove" at bounding box center [196, 137] width 13 height 5
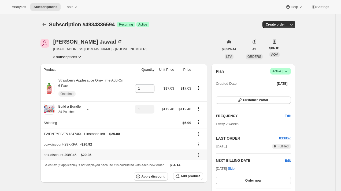
click at [199, 153] on icon at bounding box center [198, 154] width 5 height 5
click at [199, 175] on span "Remove" at bounding box center [199, 174] width 13 height 4
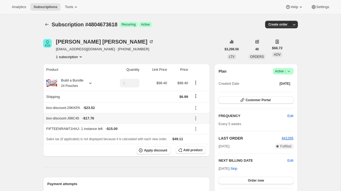
click at [196, 118] on icon at bounding box center [195, 117] width 5 height 5
click at [196, 134] on button "Remove" at bounding box center [199, 137] width 16 height 9
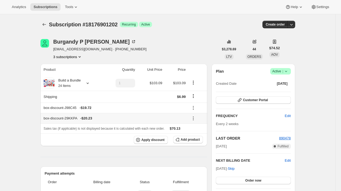
click at [193, 115] on button at bounding box center [193, 118] width 9 height 6
click at [193, 136] on span "Remove" at bounding box center [197, 137] width 13 height 4
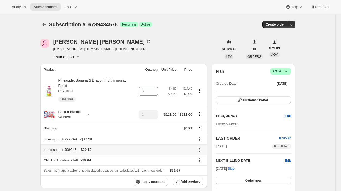
click at [199, 149] on icon at bounding box center [199, 149] width 5 height 5
click at [199, 169] on span "Remove" at bounding box center [199, 169] width 13 height 4
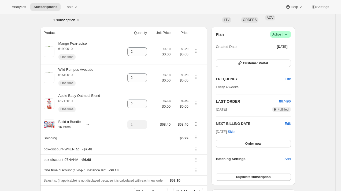
scroll to position [52, 0]
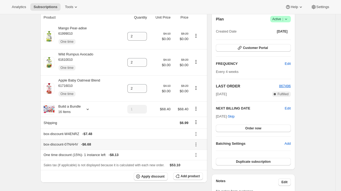
click at [197, 145] on icon at bounding box center [195, 143] width 5 height 5
click at [195, 165] on span "Remove" at bounding box center [198, 164] width 13 height 4
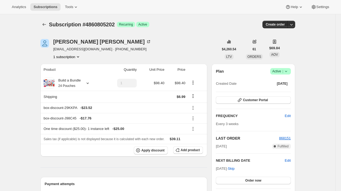
scroll to position [10, 0]
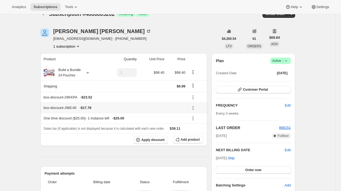
click at [193, 108] on icon at bounding box center [193, 107] width 5 height 5
drag, startPoint x: 196, startPoint y: 133, endPoint x: 196, endPoint y: 130, distance: 3.2
click at [196, 130] on div "Edit Remove" at bounding box center [197, 124] width 24 height 27
click at [196, 130] on div "Sales tax (if applicable) is not displayed because it is calculated with each n…" at bounding box center [124, 128] width 161 height 5
click at [193, 109] on icon at bounding box center [193, 107] width 5 height 5
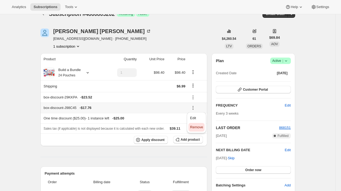
click at [195, 128] on span "Remove" at bounding box center [196, 127] width 13 height 4
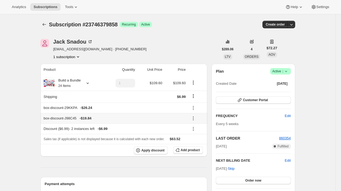
click at [194, 118] on icon at bounding box center [193, 118] width 1 height 1
click at [194, 139] on span "Remove" at bounding box center [197, 137] width 13 height 4
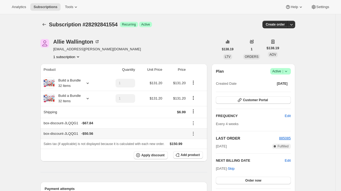
click at [194, 132] on icon at bounding box center [193, 133] width 5 height 5
click at [198, 152] on span "Remove" at bounding box center [196, 153] width 13 height 4
click at [193, 124] on icon at bounding box center [193, 122] width 5 height 5
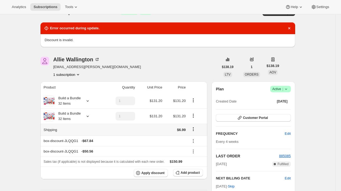
scroll to position [14, 0]
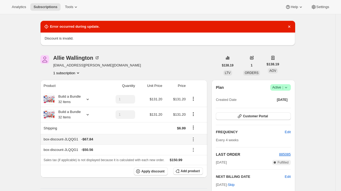
click at [194, 138] on icon at bounding box center [193, 138] width 5 height 5
click at [199, 158] on span "Remove" at bounding box center [196, 158] width 13 height 4
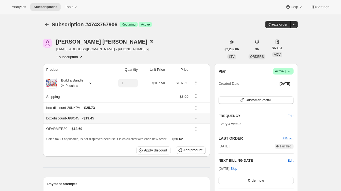
click at [198, 114] on td at bounding box center [200, 118] width 20 height 10
click at [196, 117] on icon at bounding box center [195, 117] width 5 height 5
click at [196, 138] on span "Remove" at bounding box center [199, 137] width 13 height 4
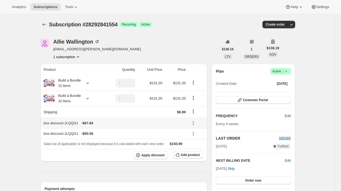
click at [75, 123] on div "box-discount-JLQQG1 - $67.84" at bounding box center [115, 122] width 142 height 5
drag, startPoint x: 75, startPoint y: 123, endPoint x: 44, endPoint y: 123, distance: 31.7
click at [44, 123] on div "box-discount-JLQQG1 - $67.84" at bounding box center [115, 122] width 142 height 5
copy div "box-discount-JLQQG1"
click at [192, 122] on icon at bounding box center [193, 122] width 5 height 5
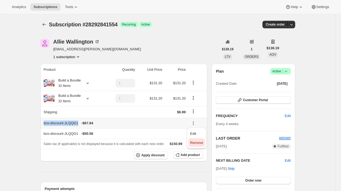
click at [195, 140] on span "Remove" at bounding box center [196, 142] width 13 height 4
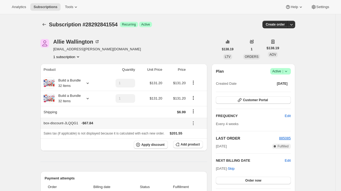
click at [194, 122] on icon at bounding box center [193, 122] width 5 height 5
click at [192, 143] on span "Remove" at bounding box center [196, 142] width 13 height 4
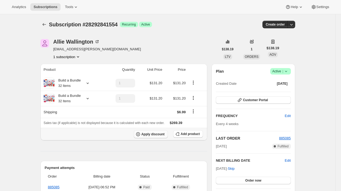
click at [153, 134] on span "Apply discount" at bounding box center [152, 134] width 23 height 4
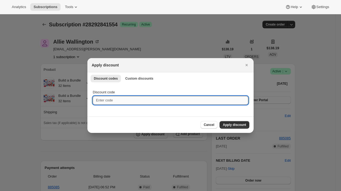
click at [112, 99] on input "Discount code" at bounding box center [171, 100] width 156 height 9
paste input "box-discount-JLQQG1"
type input "box-discount-JLQQG1"
click at [239, 123] on span "Apply discount" at bounding box center [234, 124] width 23 height 4
